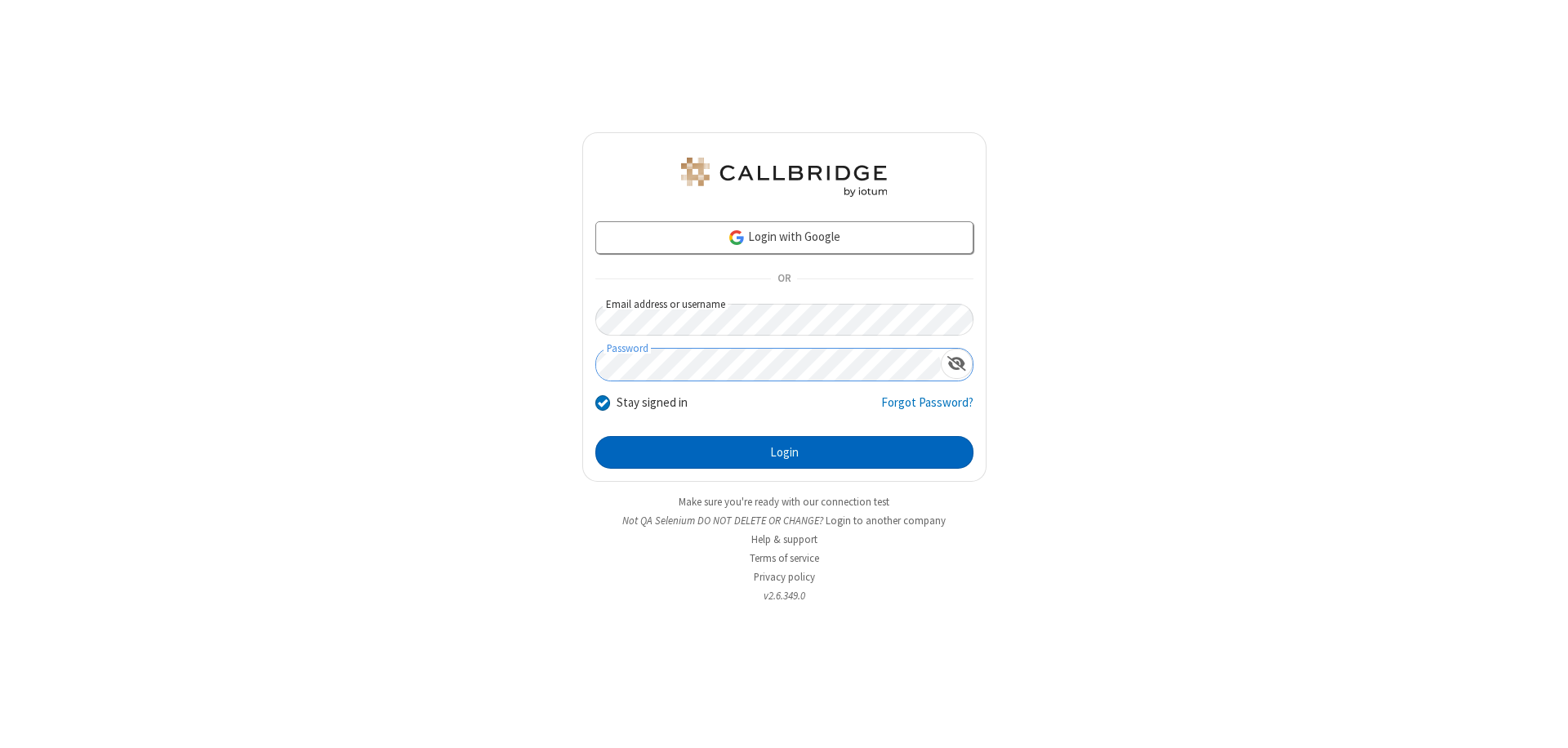
click at [784, 452] on button "Login" at bounding box center [784, 452] width 378 height 32
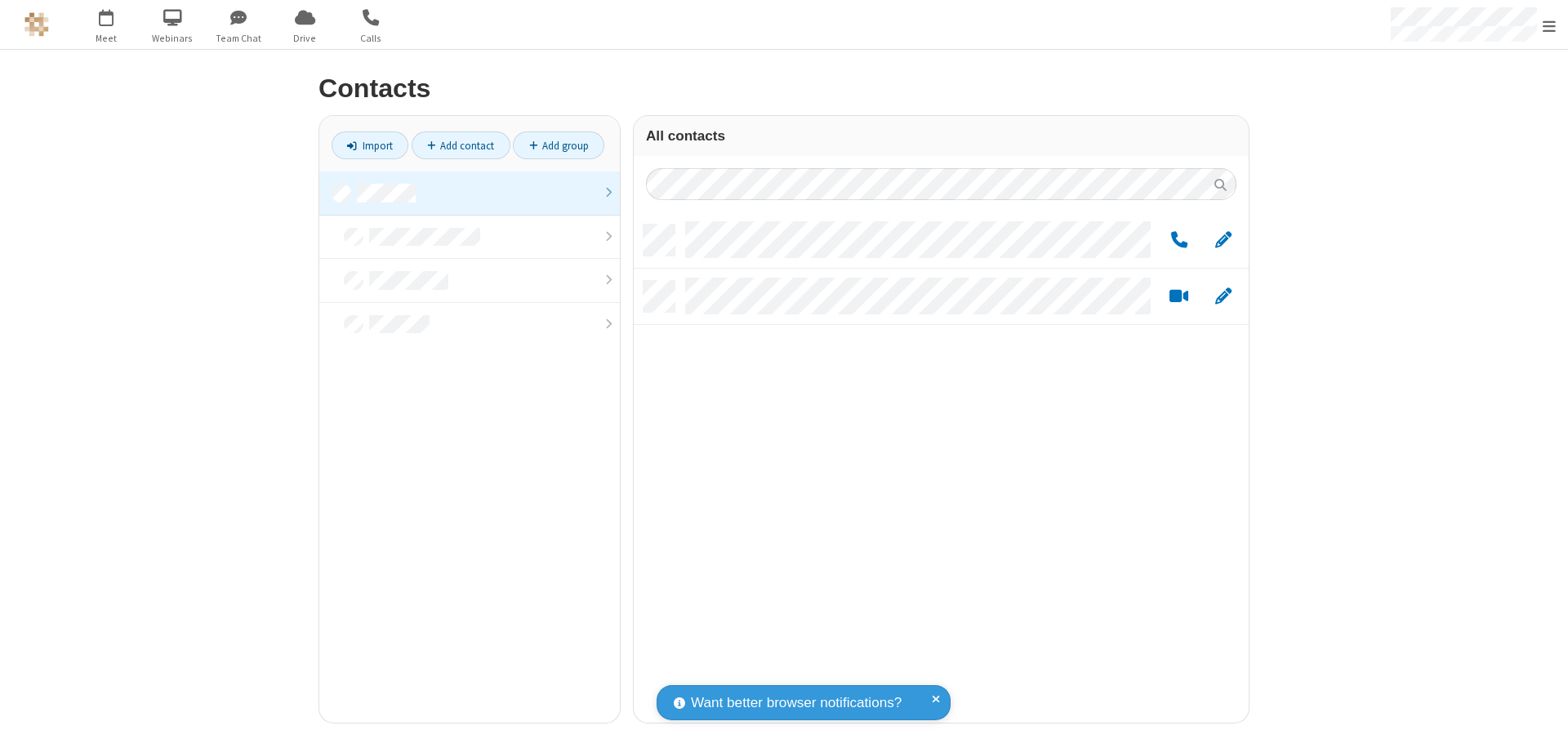
scroll to position [498, 603]
click at [559, 145] on link "Add group" at bounding box center [559, 144] width 91 height 27
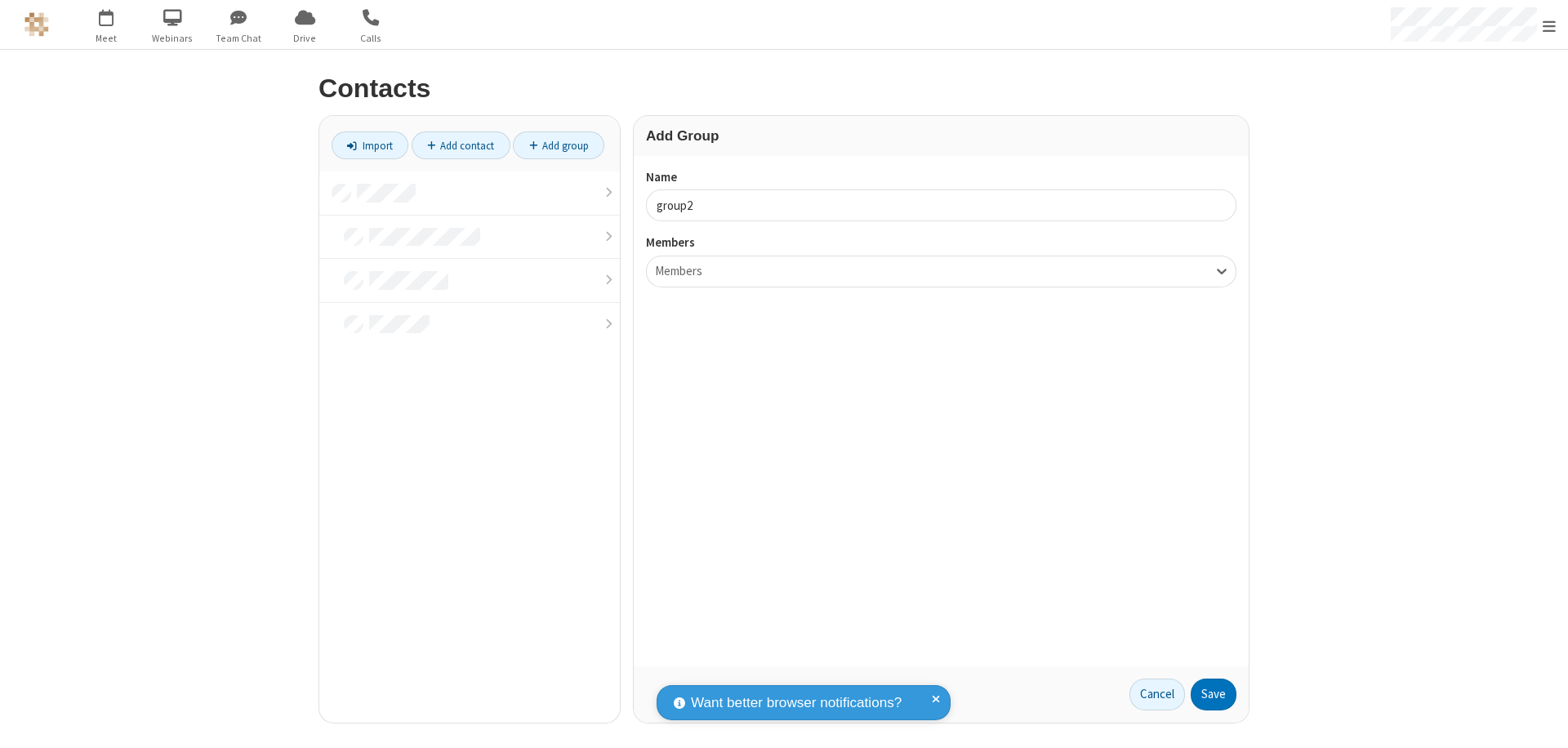
type input "group2"
type input "name19"
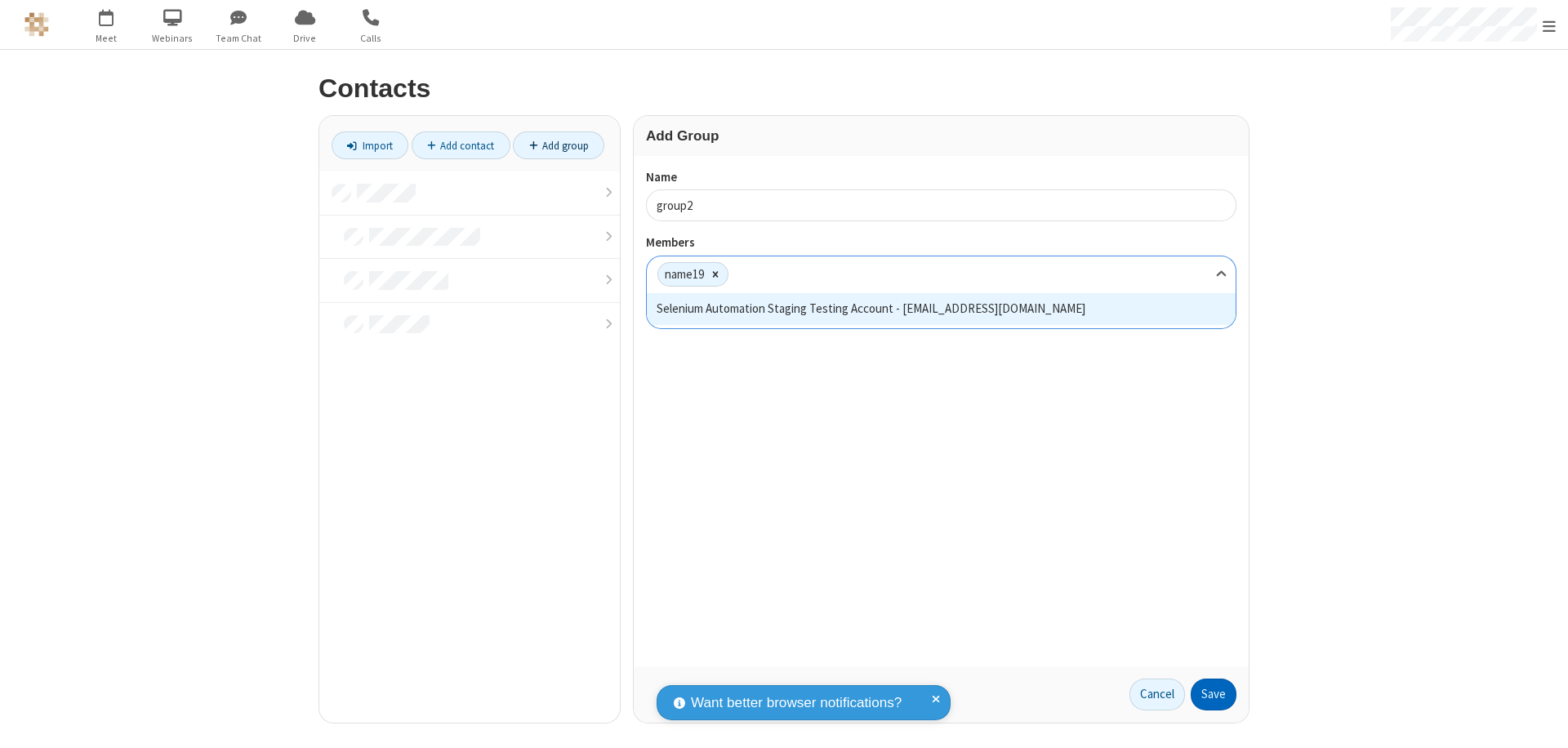
click at [1214, 694] on button "Save" at bounding box center [1213, 694] width 46 height 32
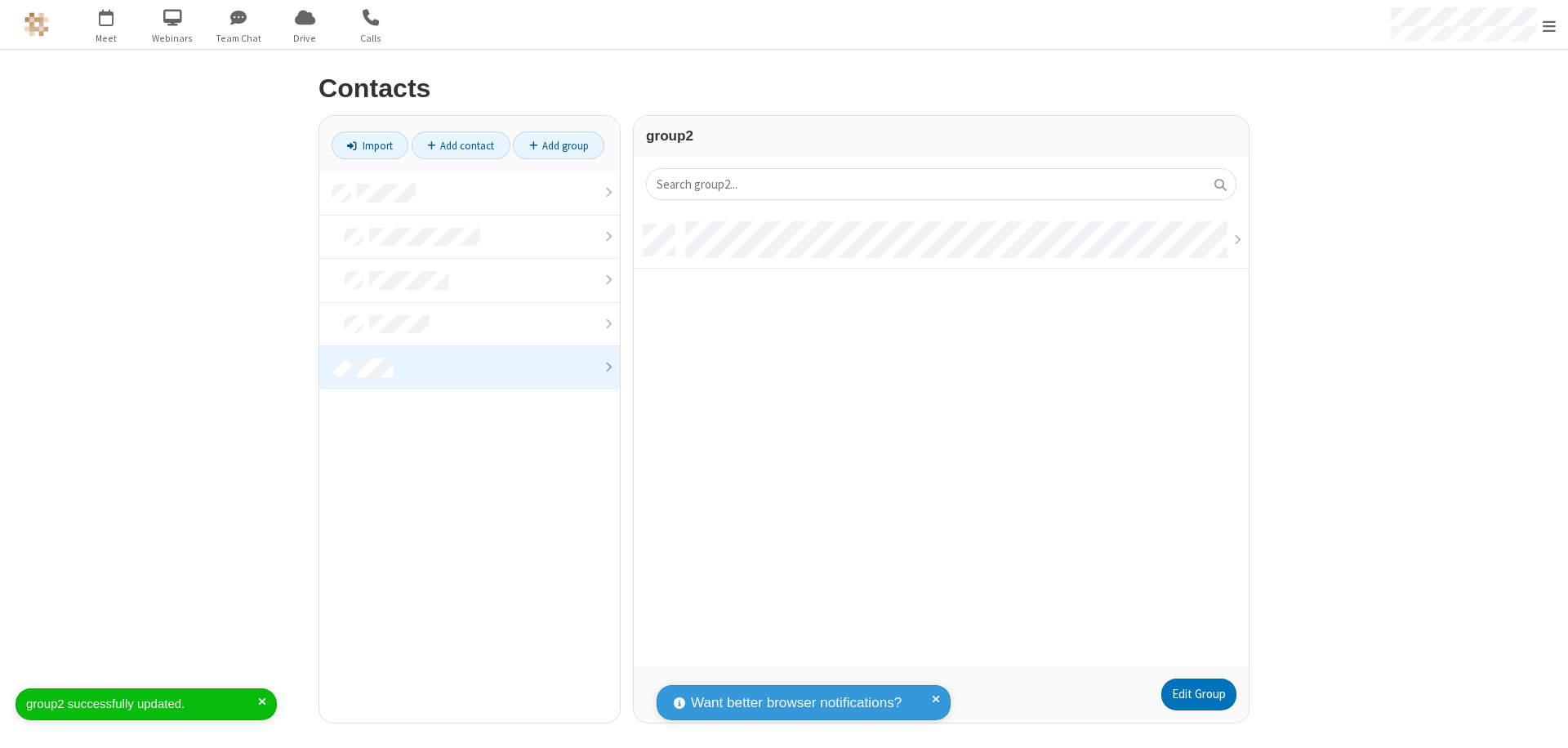
scroll to position [442, 603]
click at [1198, 694] on link "Edit Group" at bounding box center [1199, 694] width 75 height 32
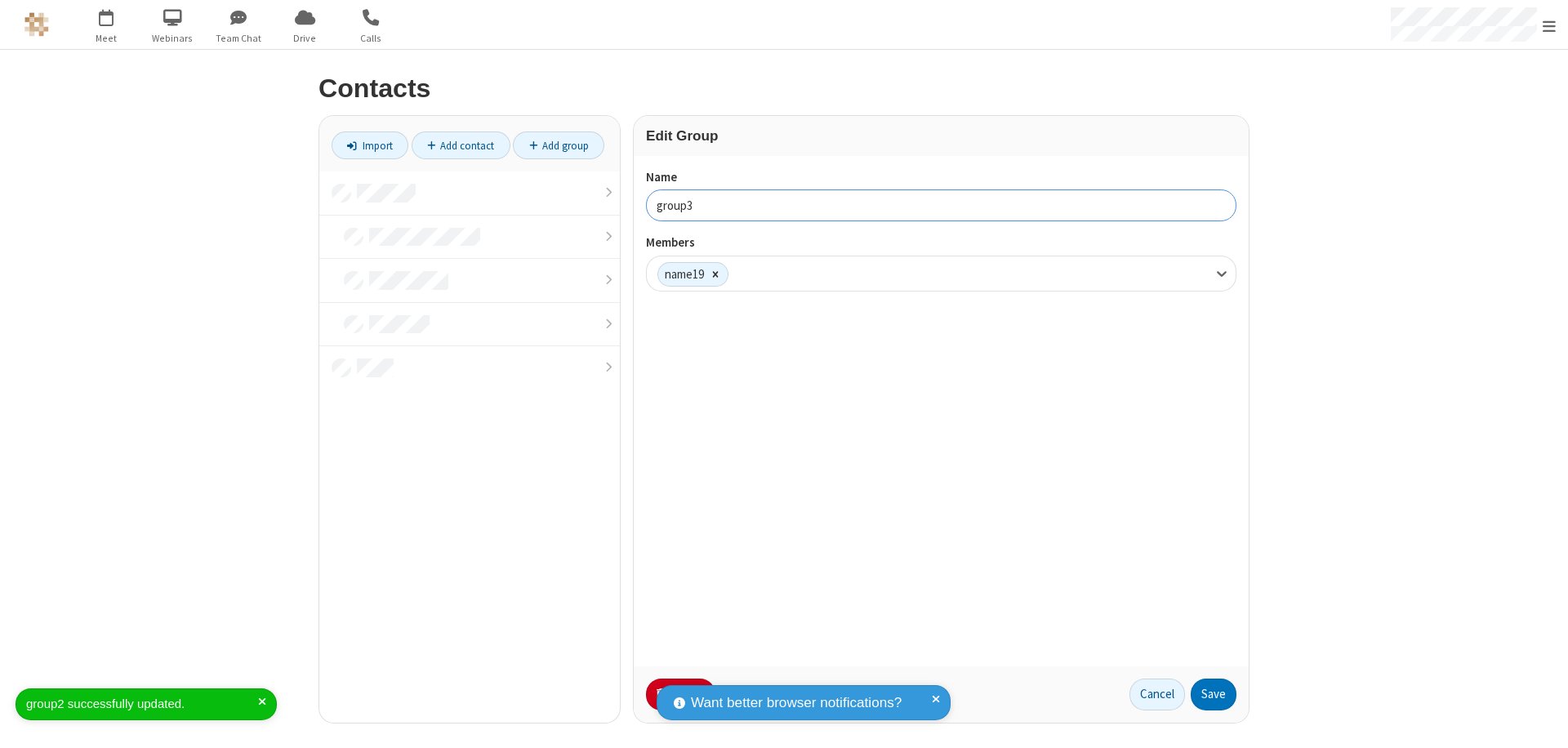
type input "group3"
click at [1214, 694] on button "Save" at bounding box center [1213, 694] width 46 height 32
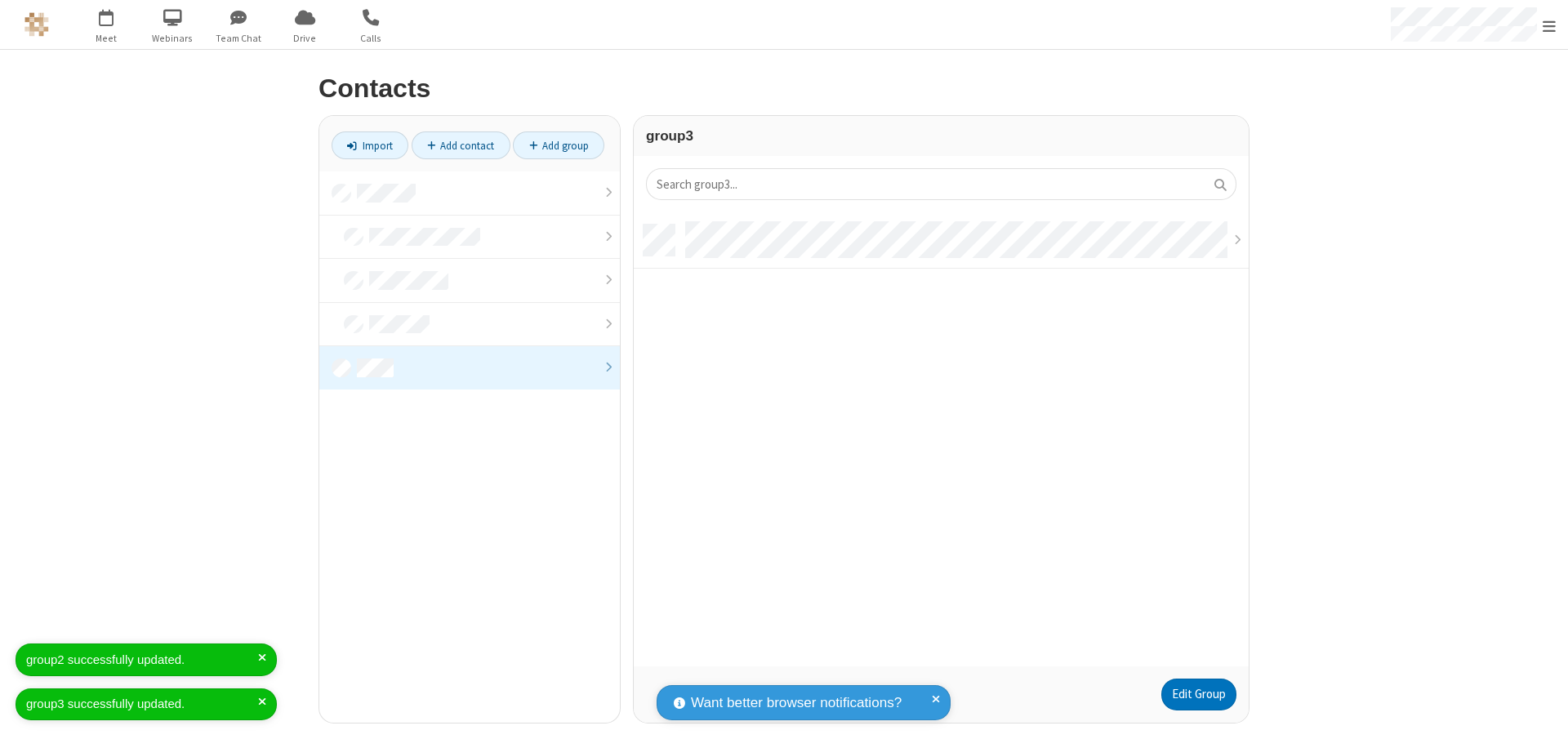
scroll to position [442, 603]
